Goal: Complete application form: Complete application form

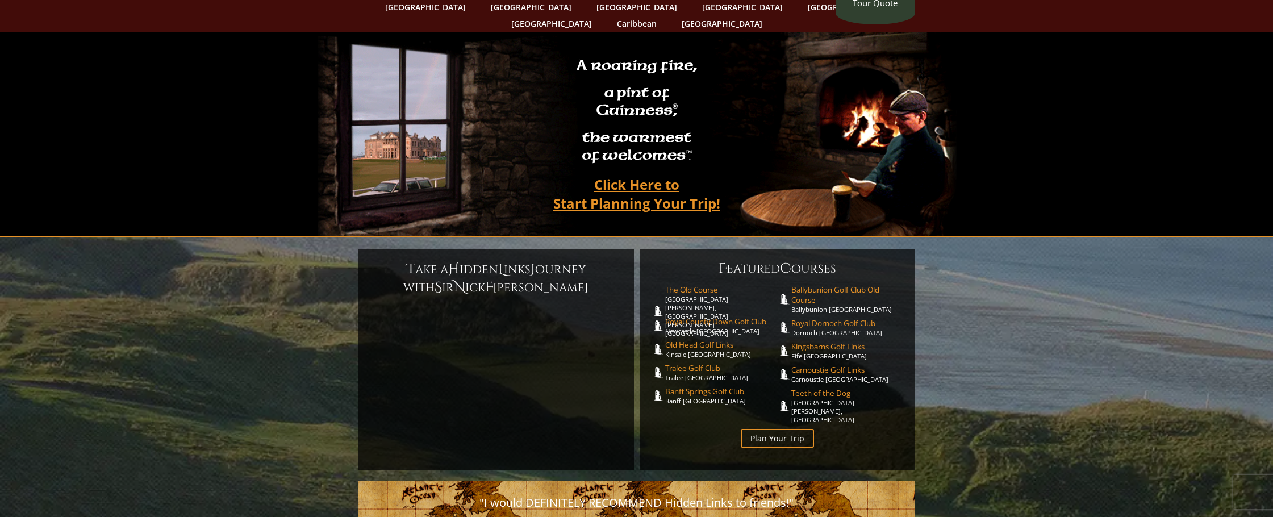
scroll to position [114, 0]
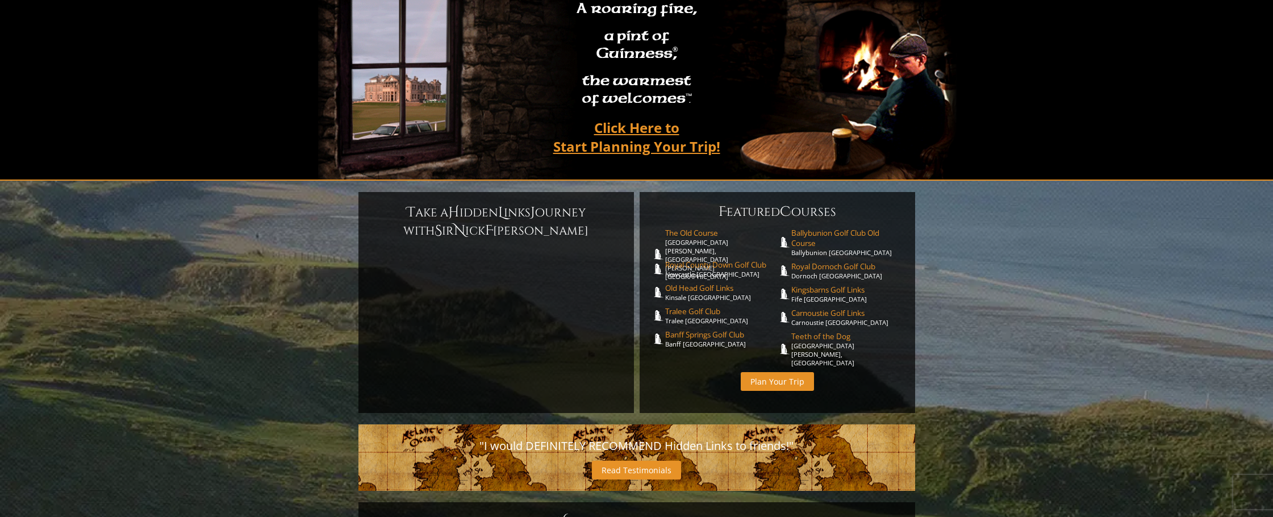
click at [779, 372] on link "Plan Your Trip" at bounding box center [777, 381] width 73 height 19
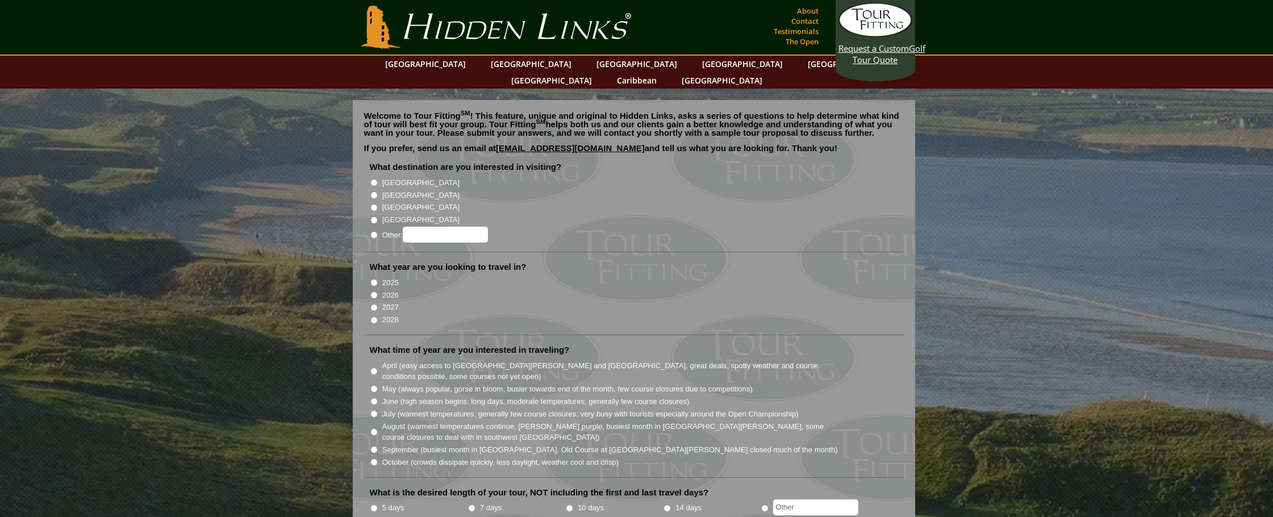
click at [375, 291] on input "2026" at bounding box center [373, 294] width 7 height 7
radio input "true"
click at [374, 191] on input "[GEOGRAPHIC_DATA]" at bounding box center [373, 194] width 7 height 7
radio input "true"
click at [374, 176] on li "[GEOGRAPHIC_DATA]" at bounding box center [638, 182] width 537 height 12
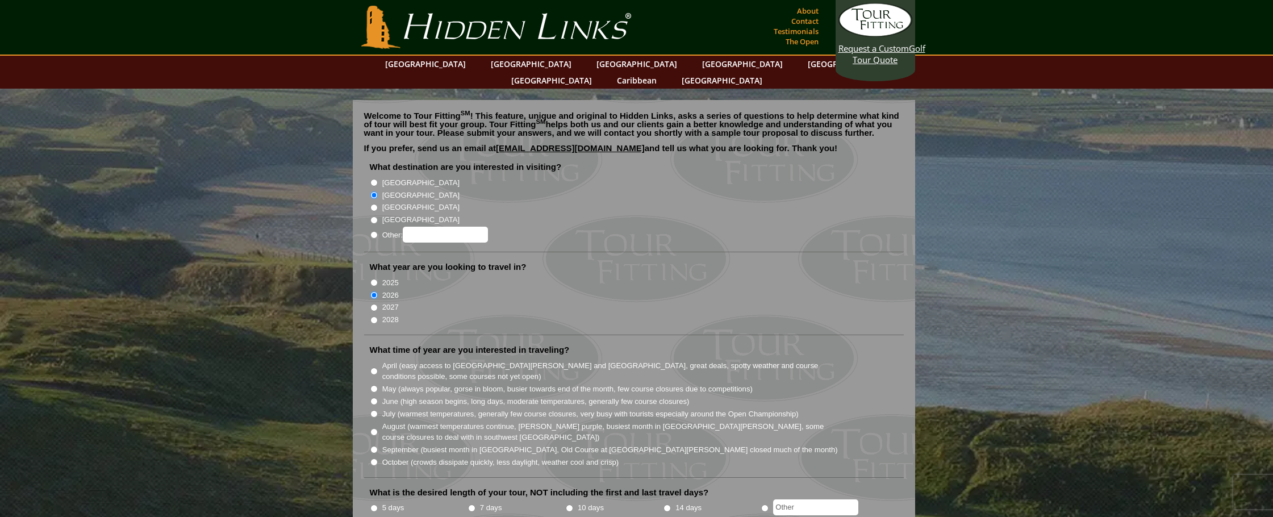
click at [379, 176] on li "[GEOGRAPHIC_DATA]" at bounding box center [638, 182] width 537 height 12
click at [376, 179] on input "[GEOGRAPHIC_DATA]" at bounding box center [373, 182] width 7 height 7
radio input "true"
click at [369, 177] on li "What destination are you interested in visiting? [GEOGRAPHIC_DATA] [GEOGRAPHIC_…" at bounding box center [634, 206] width 540 height 91
click at [375, 191] on input "[GEOGRAPHIC_DATA]" at bounding box center [373, 194] width 7 height 7
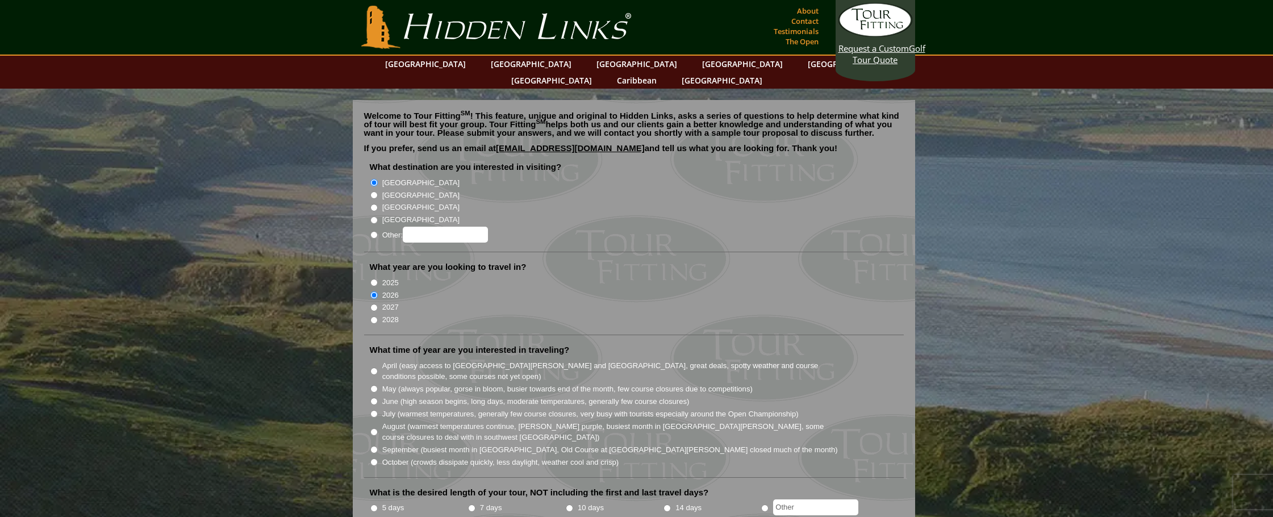
radio input "true"
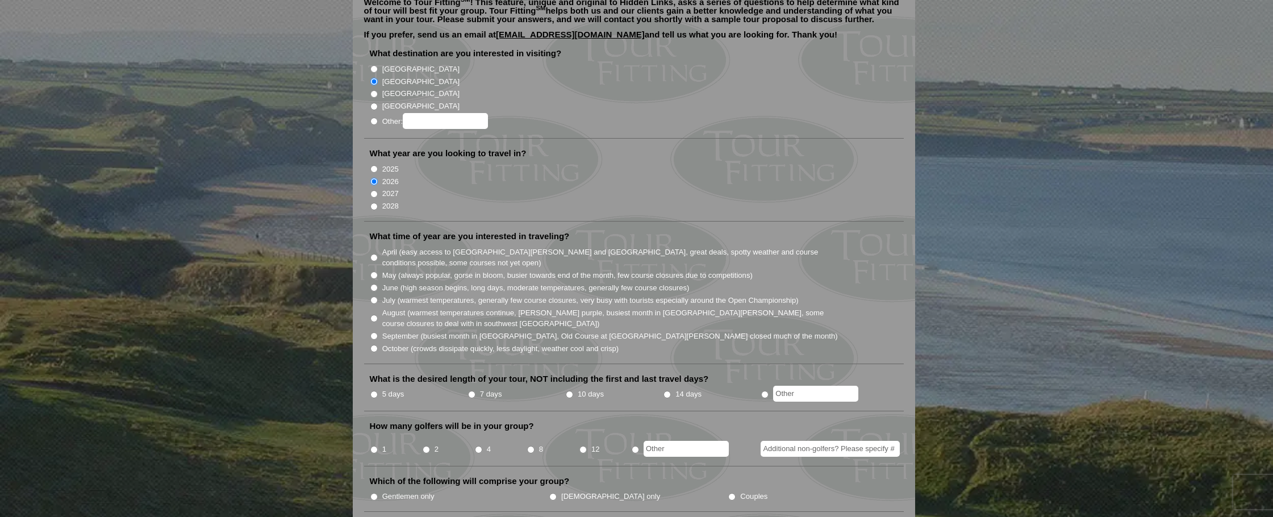
click at [373, 272] on input "May (always popular, gorse in bloom, busier towards end of the month, few cours…" at bounding box center [373, 275] width 7 height 7
radio input "true"
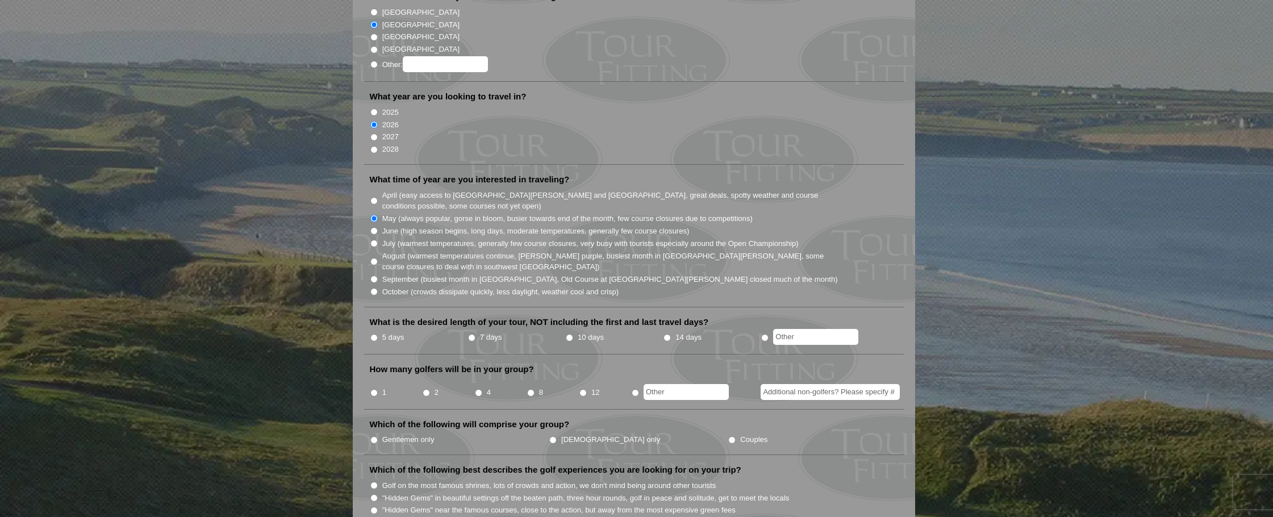
scroll to position [227, 0]
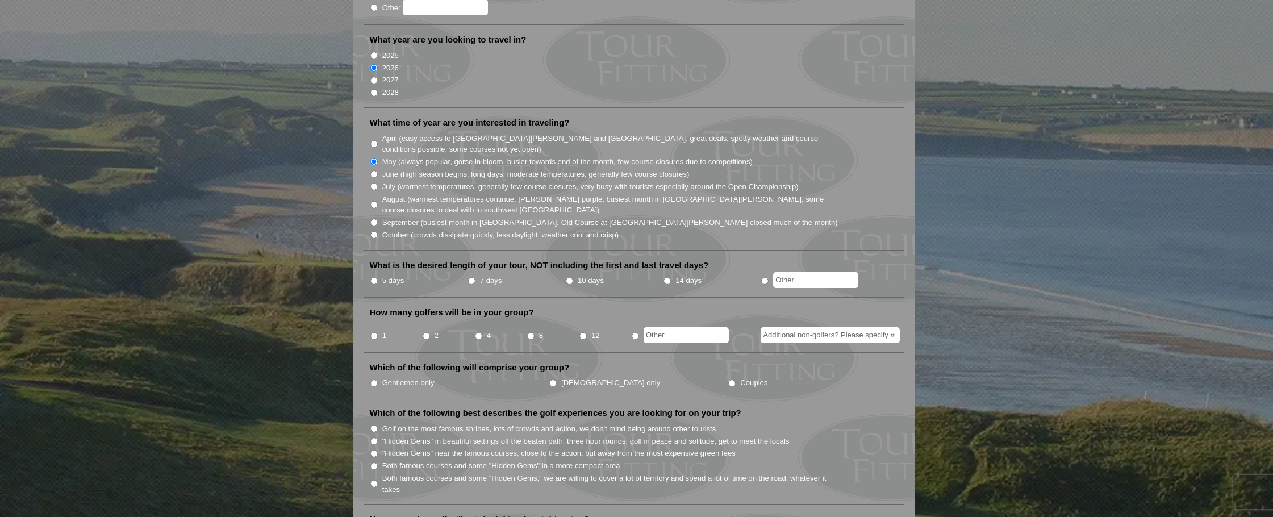
click at [570, 277] on input "10 days" at bounding box center [569, 280] width 7 height 7
radio input "true"
click at [528, 332] on input "8" at bounding box center [530, 335] width 7 height 7
radio input "true"
click at [375, 379] on input "Gentlemen only" at bounding box center [373, 382] width 7 height 7
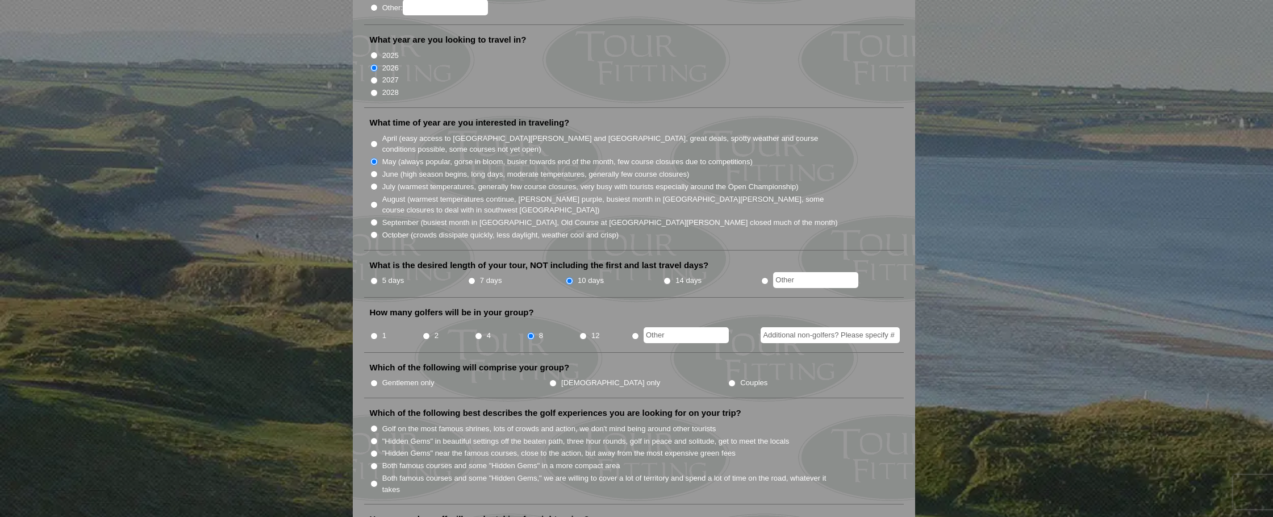
radio input "true"
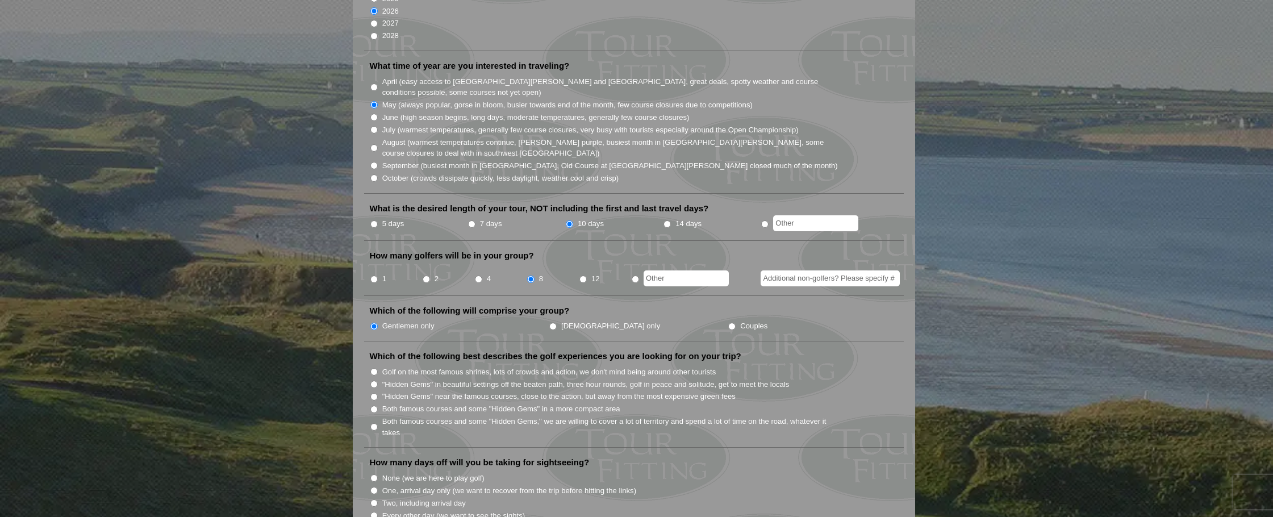
scroll to position [341, 0]
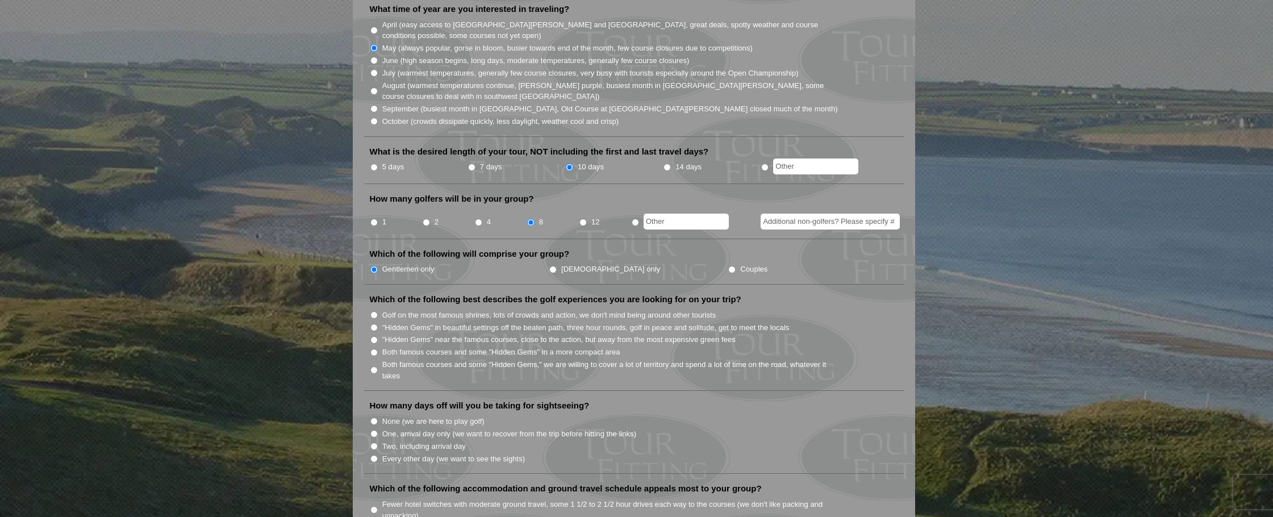
click at [376, 311] on input "Golf on the most famous shrines, lots of crowds and action, we don't mind being…" at bounding box center [373, 314] width 7 height 7
radio input "true"
click at [374, 417] on input "None (we are here to play golf)" at bounding box center [373, 420] width 7 height 7
radio input "true"
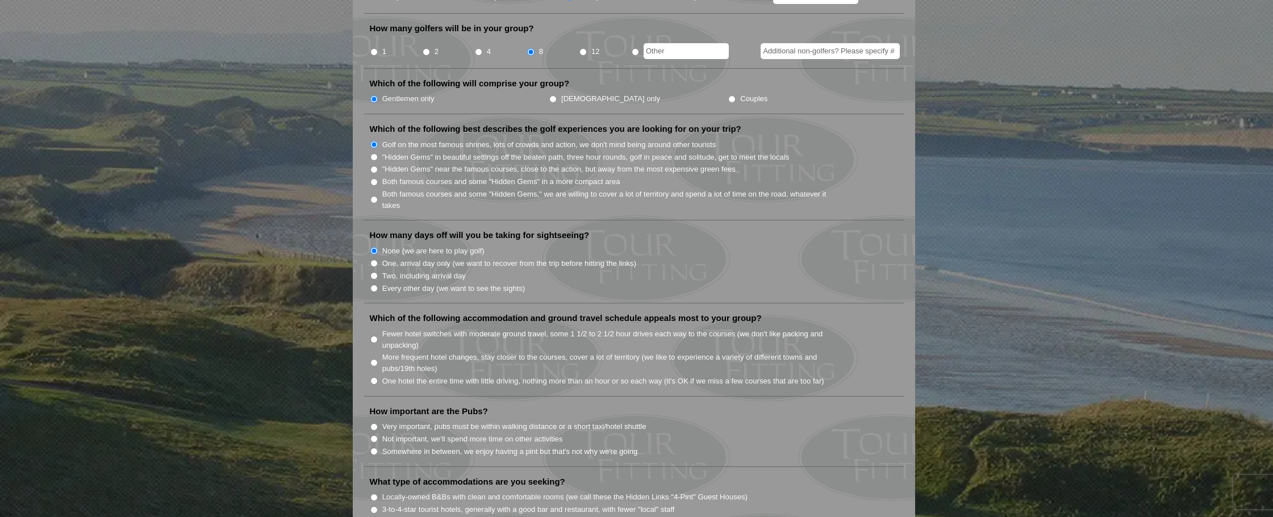
scroll to position [568, 0]
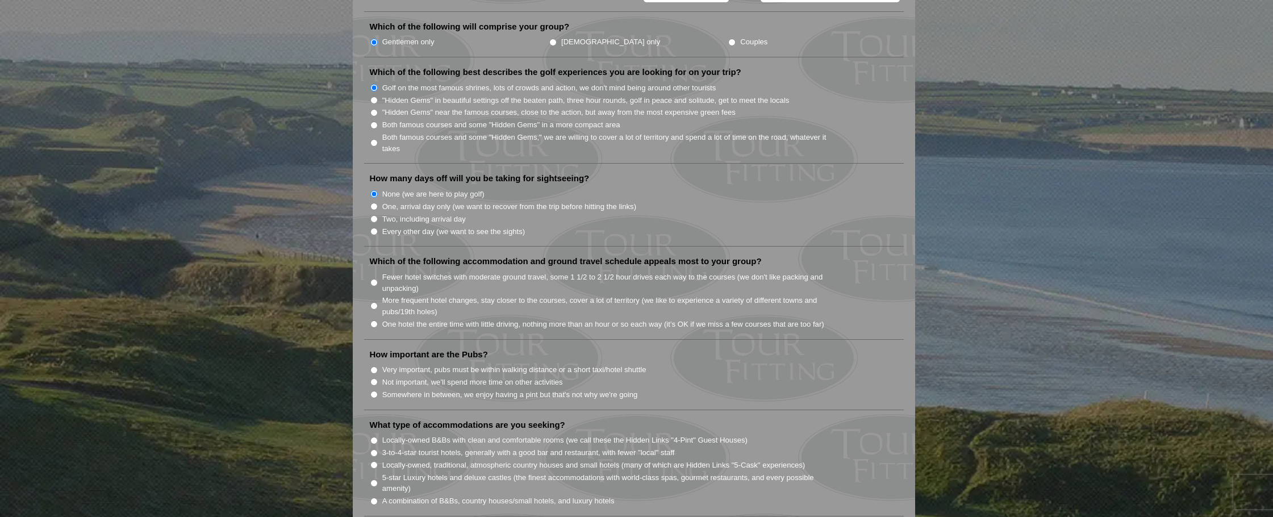
click at [375, 302] on input "More frequent hotel changes, stay closer to the courses, cover a lot of territo…" at bounding box center [373, 305] width 7 height 7
radio input "true"
click at [375, 391] on input "Somewhere in between, we enjoy having a pint but that's not why we're going" at bounding box center [373, 394] width 7 height 7
radio input "true"
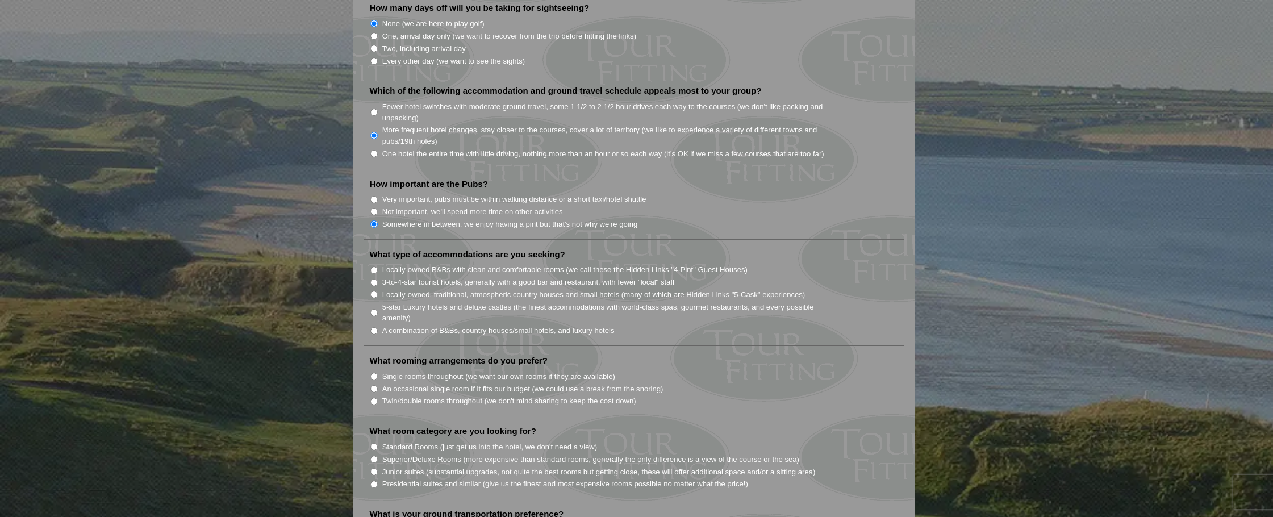
scroll to position [795, 0]
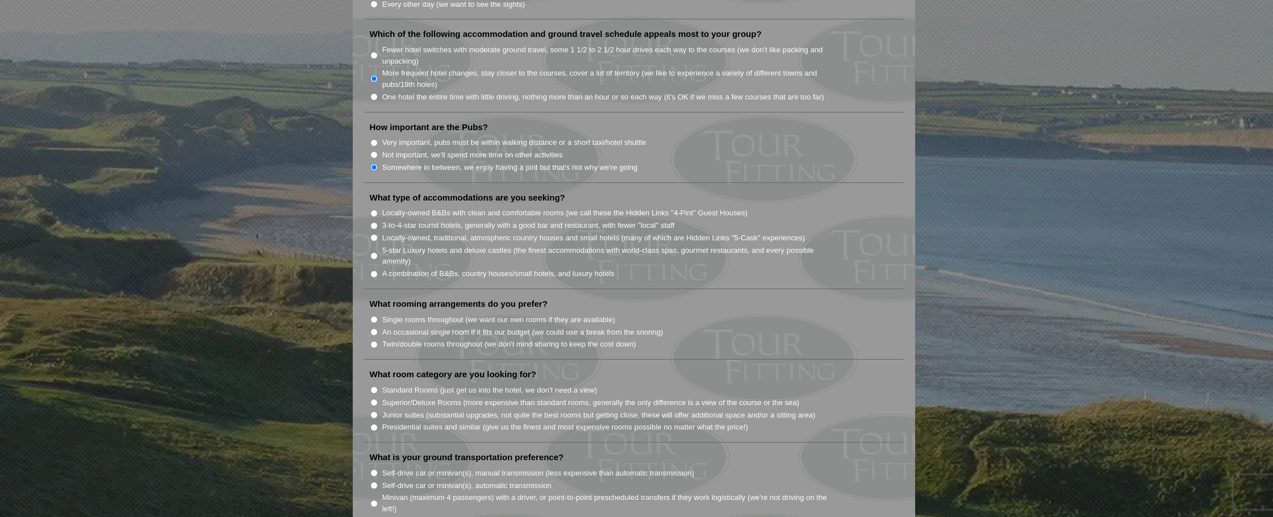
click at [375, 252] on input "5-star Luxury hotels and deluxe castles (the finest accommodations with world-c…" at bounding box center [373, 255] width 7 height 7
radio input "true"
click at [373, 328] on input "An occasional single room if it fits our budget (we could use a break from the …" at bounding box center [373, 331] width 7 height 7
radio input "true"
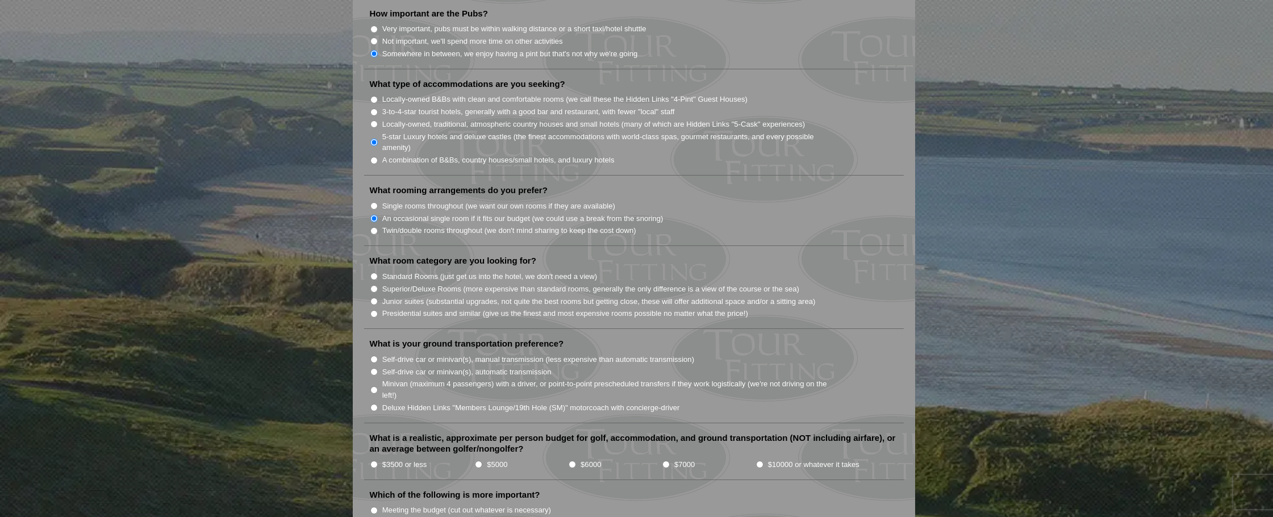
scroll to position [966, 0]
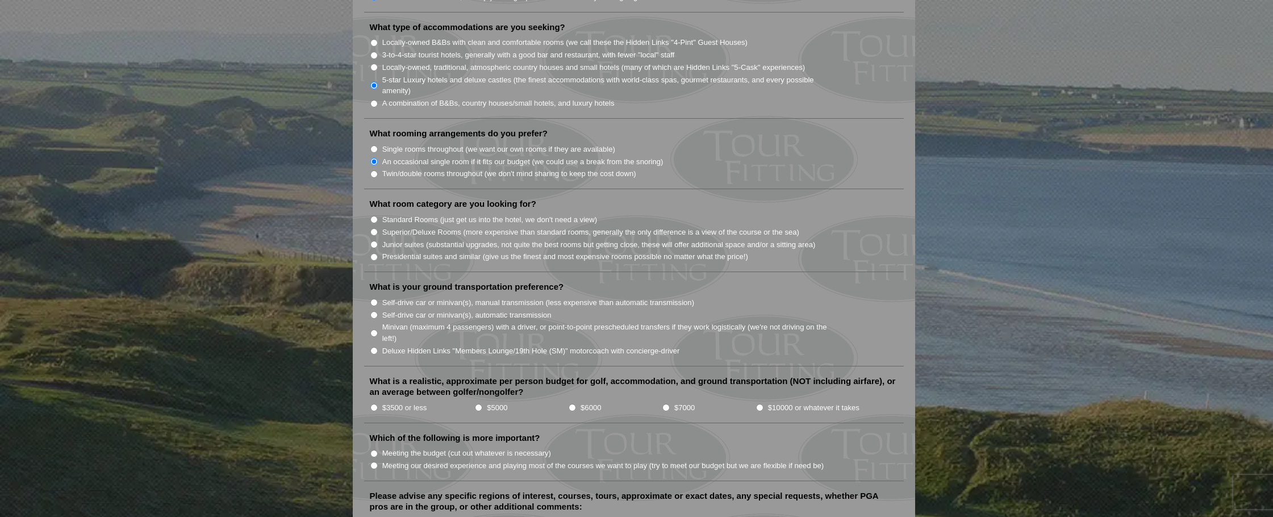
click at [372, 228] on input "Superior/Deluxe Rooms (more expensive than standard rooms, generally the only d…" at bounding box center [373, 231] width 7 height 7
radio input "true"
click at [757, 404] on input "$10000 or whatever it takes" at bounding box center [759, 407] width 7 height 7
radio input "true"
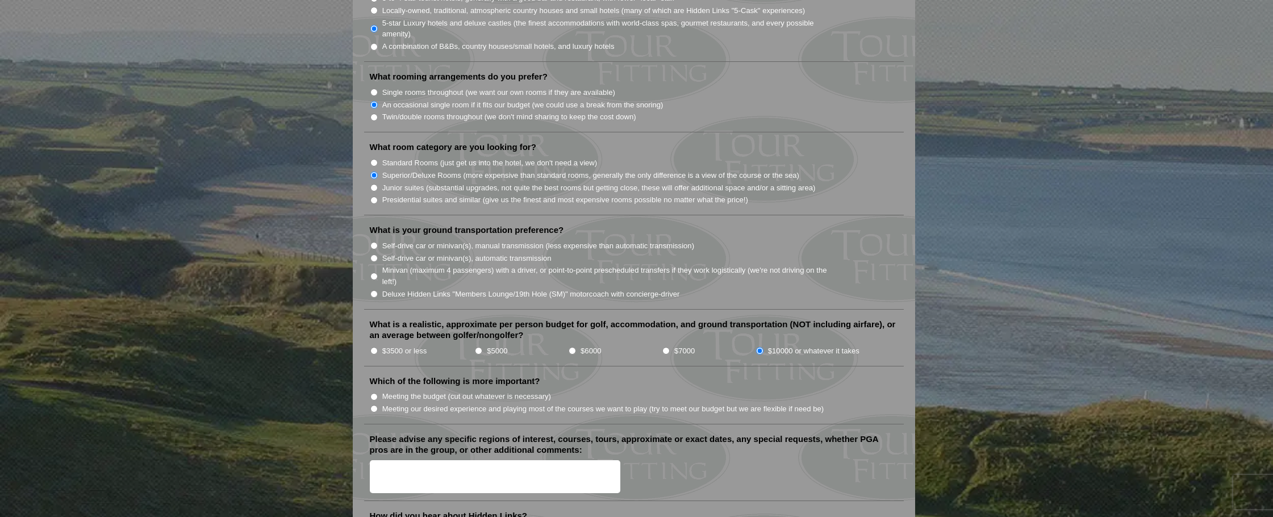
click at [373, 405] on input "Meeting our desired experience and playing most of the courses we want to play …" at bounding box center [373, 408] width 7 height 7
radio input "true"
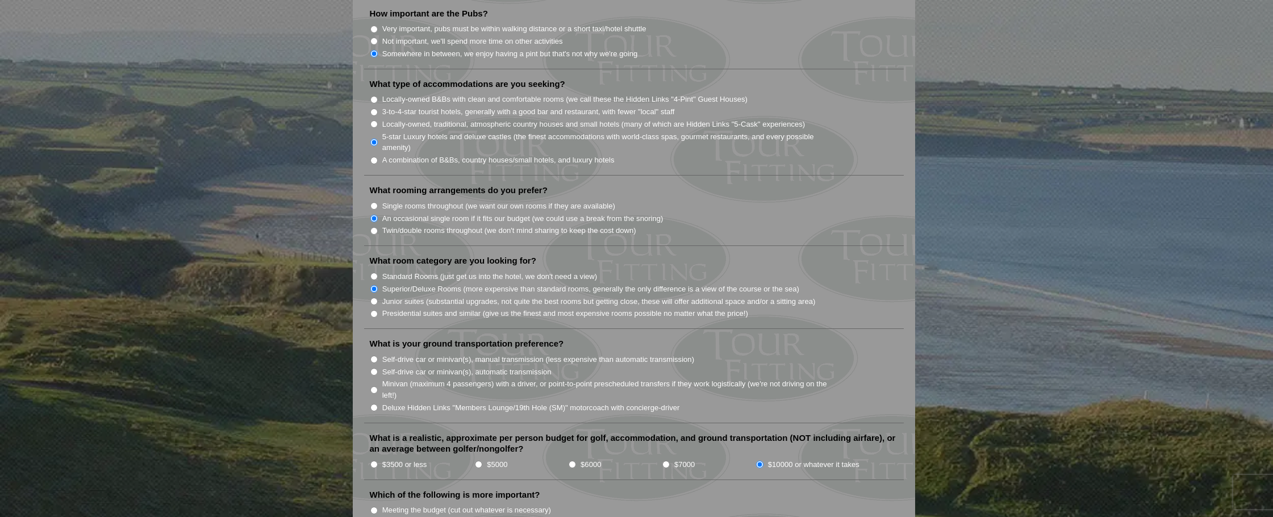
scroll to position [966, 0]
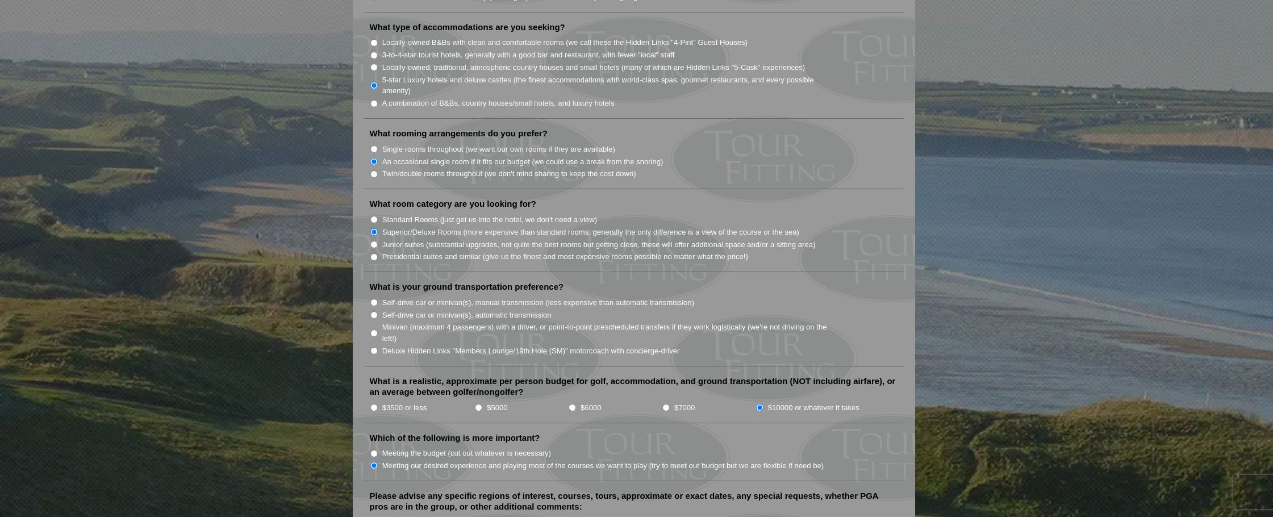
click at [375, 329] on input "Minivan (maximum 4 passengers) with a driver, or point-to-point prescheduled tr…" at bounding box center [373, 332] width 7 height 7
radio input "true"
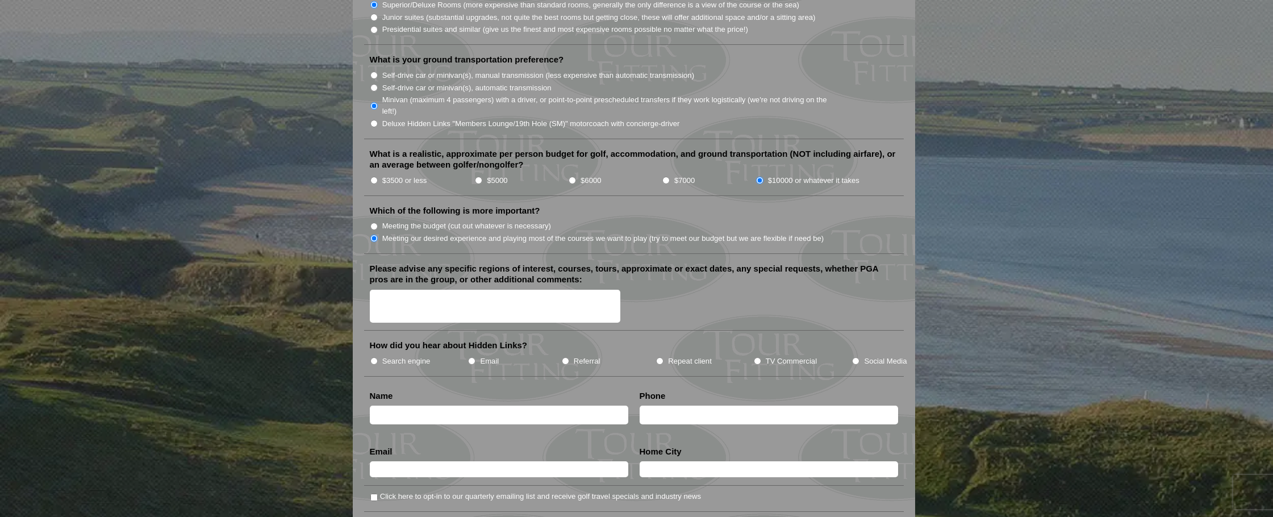
scroll to position [1250, 0]
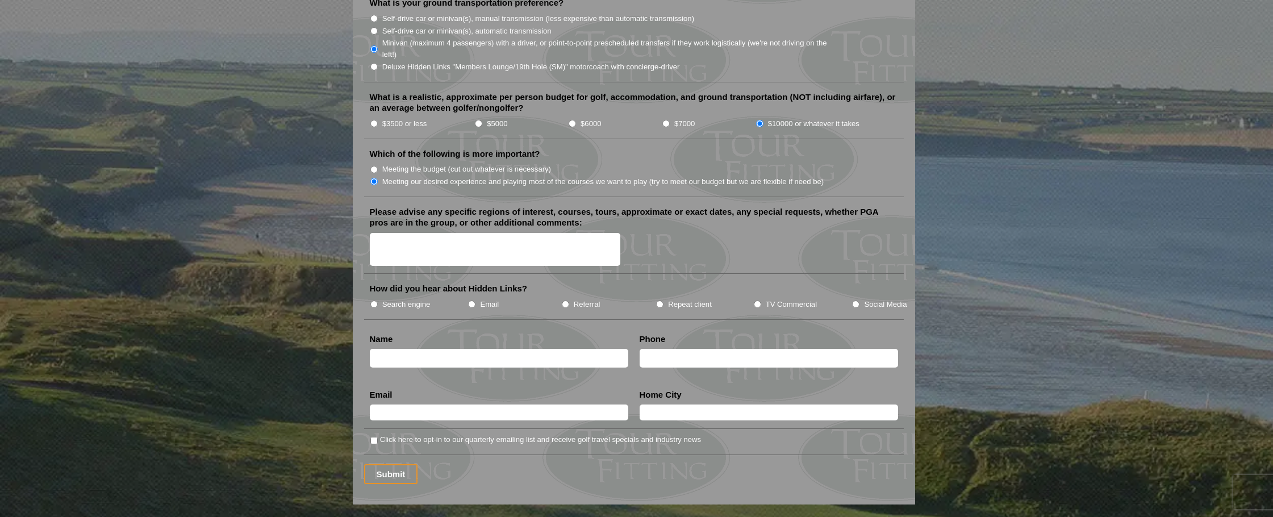
click at [373, 300] on input "Search engine" at bounding box center [373, 303] width 7 height 7
radio input "true"
click at [421, 349] on input "text" at bounding box center [499, 358] width 258 height 19
type input "[PERSON_NAME]"
type input "9182615100"
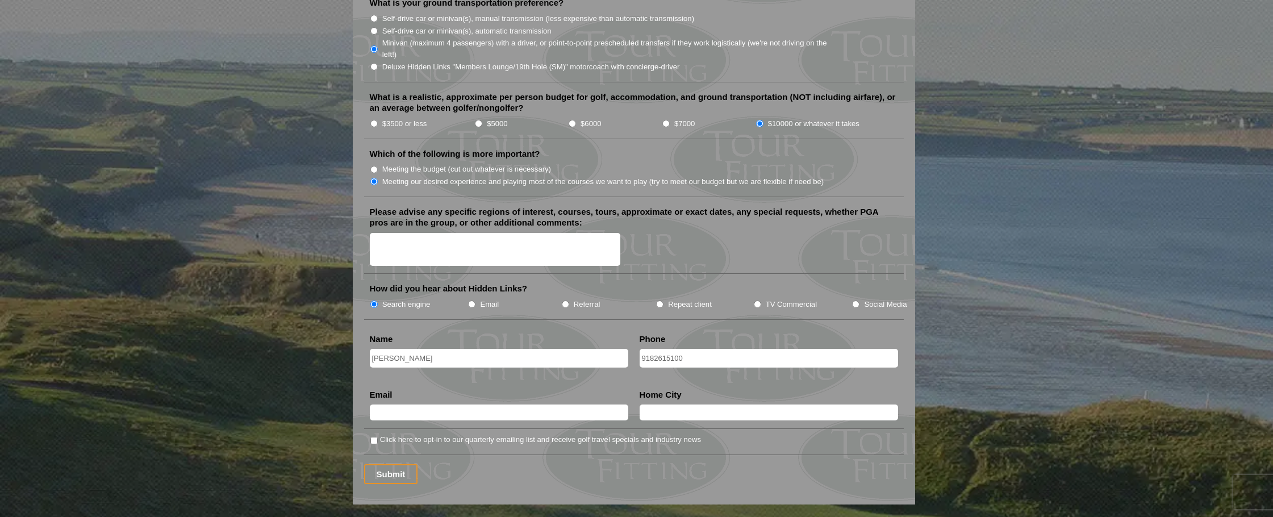
type input "[EMAIL_ADDRESS][DOMAIN_NAME]"
type input "Tulsa"
click at [583, 233] on textarea "Please advise any specific regions of interest, courses, tours, approximate or …" at bounding box center [495, 250] width 251 height 34
click at [531, 233] on textarea "Please advise any specific regions of interest, courses, tours, approximate or …" at bounding box center [495, 250] width 251 height 34
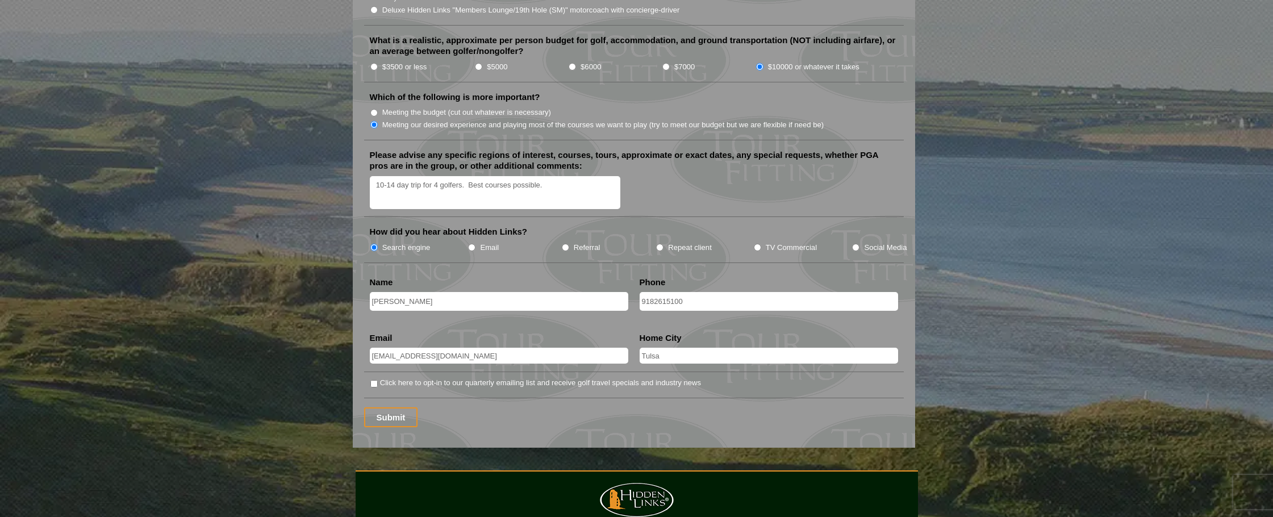
scroll to position [1363, 0]
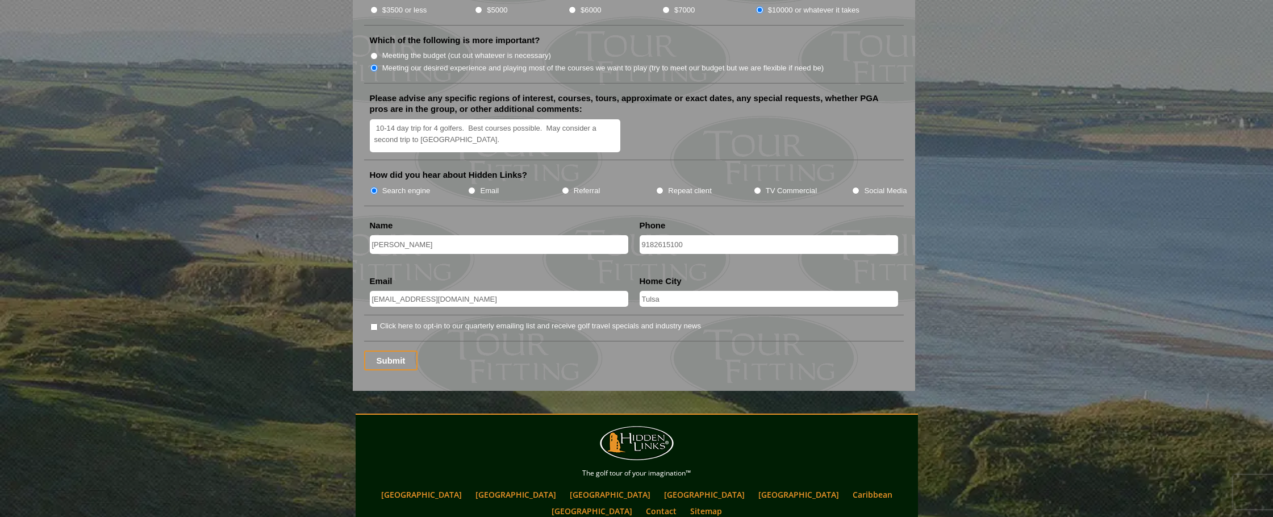
type textarea "10-14 day trip for 4 golfers. Best courses possible. May consider a second trip…"
click at [379, 350] on input "Submit" at bounding box center [391, 360] width 54 height 20
